Goal: Task Accomplishment & Management: Manage account settings

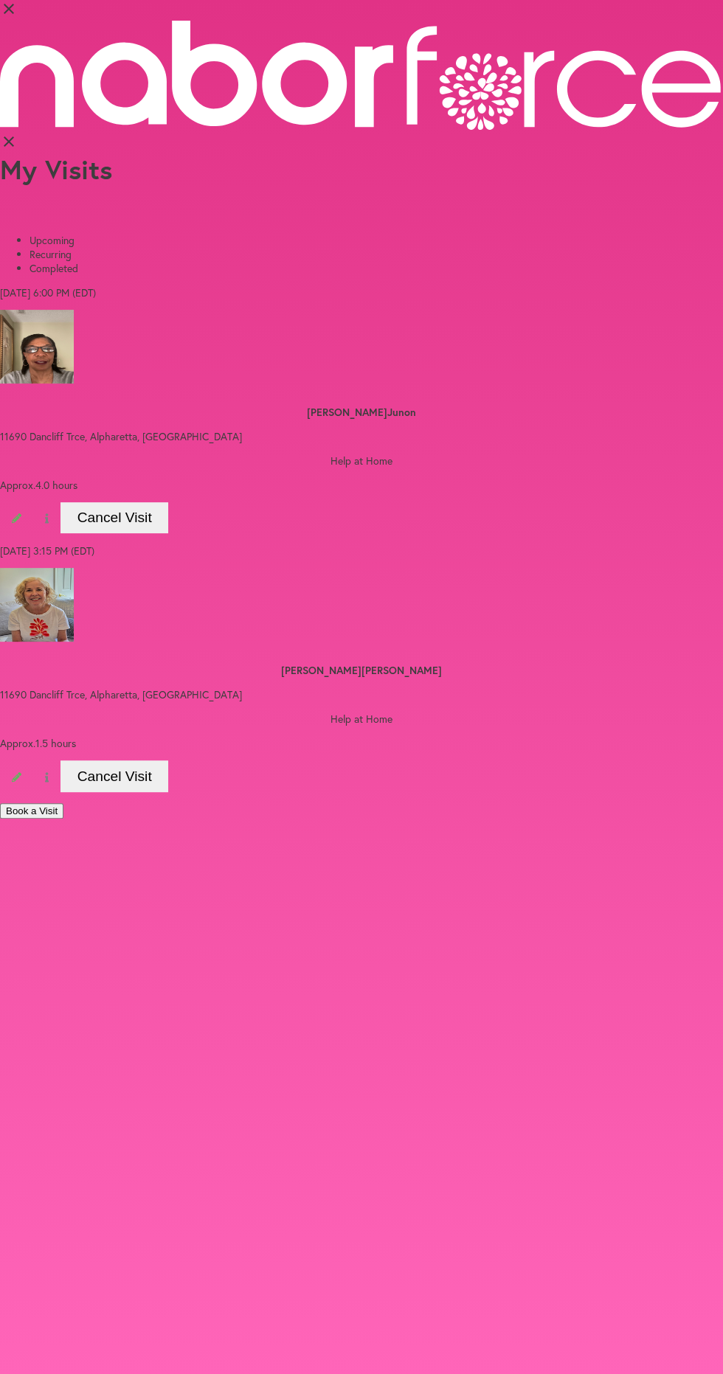
click at [482, 1093] on body "close Book a Visit My Profile Visits Billing Logout Close Menu Open Menu close …" at bounding box center [361, 687] width 723 height 1374
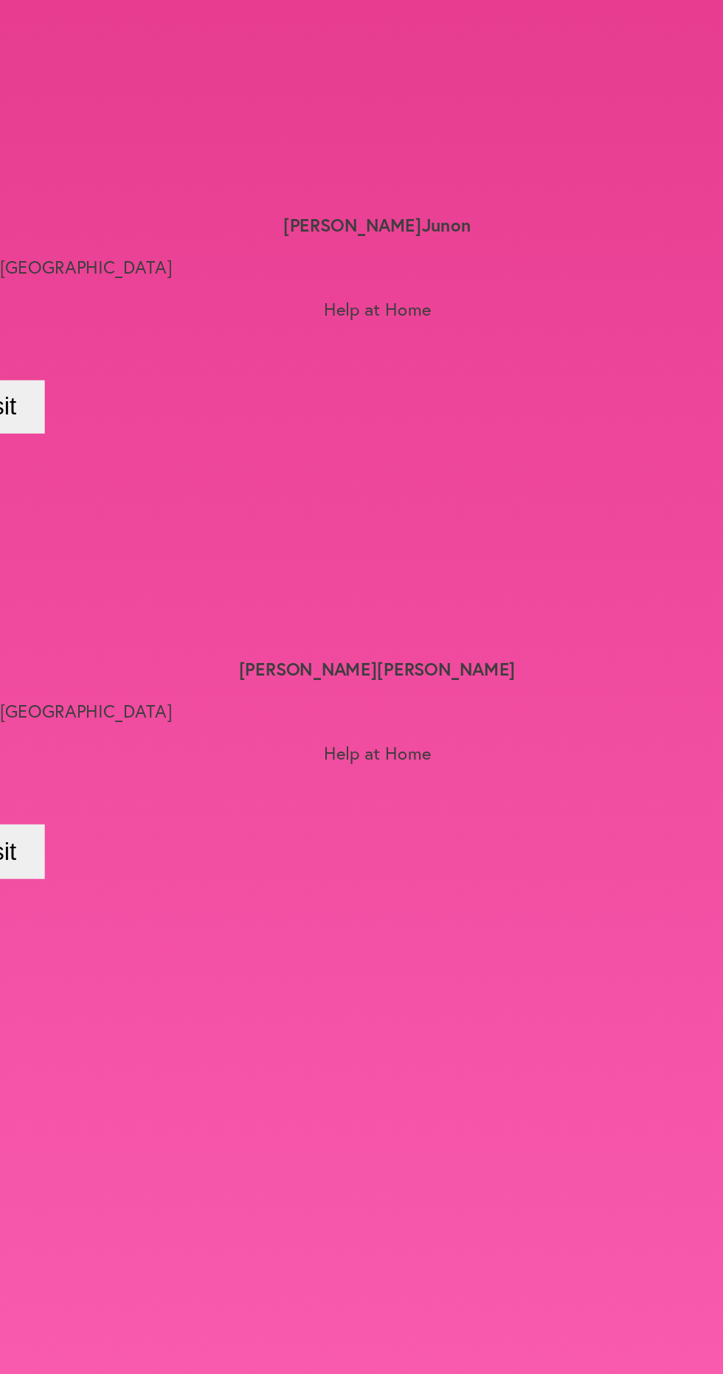
click at [168, 792] on button "Cancel Visit" at bounding box center [114, 777] width 108 height 32
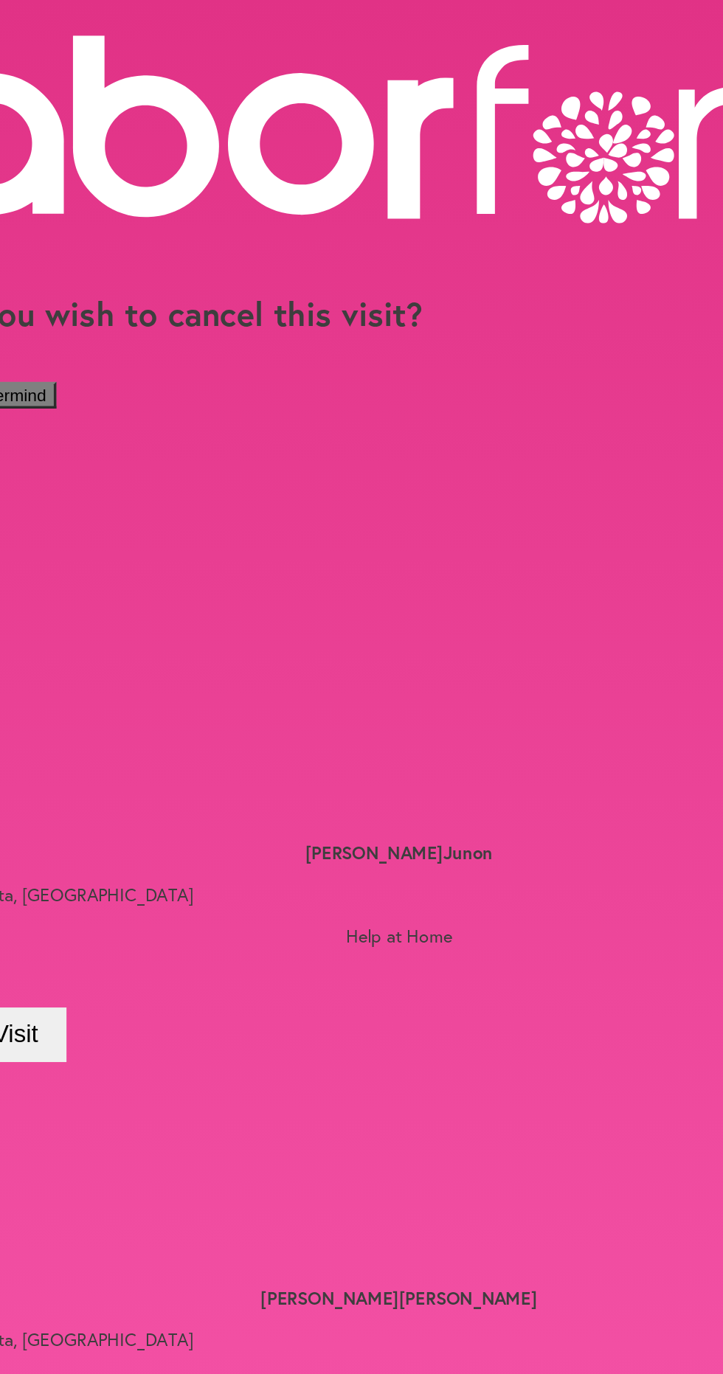
click at [103, 238] on button "Confirm Cancellation" at bounding box center [51, 229] width 103 height 15
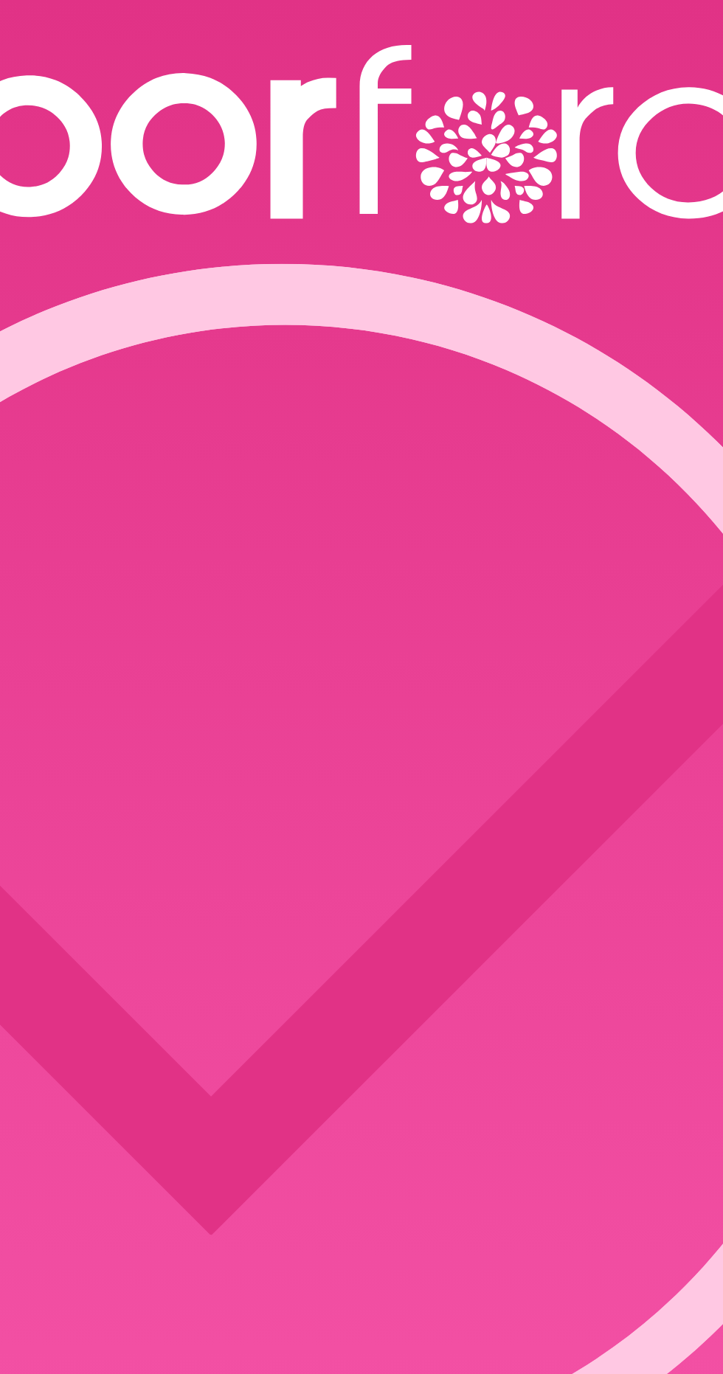
click at [18, 140] on icon "close" at bounding box center [9, 142] width 18 height 18
